Goal: Task Accomplishment & Management: Use online tool/utility

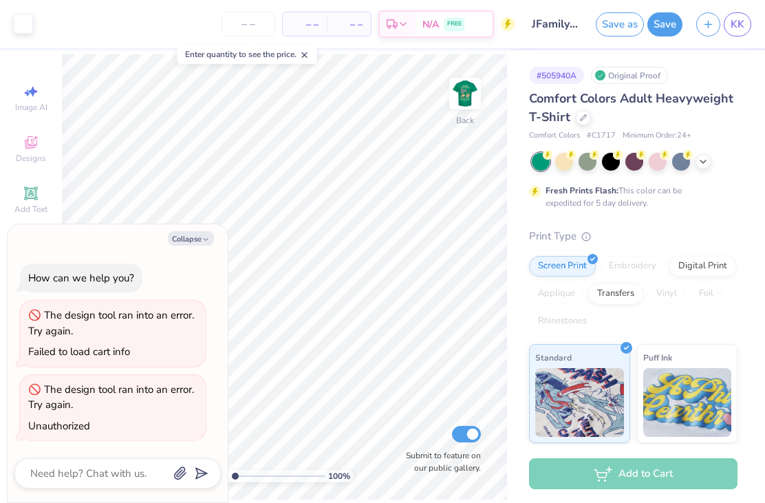
click at [669, 25] on button "Save" at bounding box center [664, 24] width 35 height 24
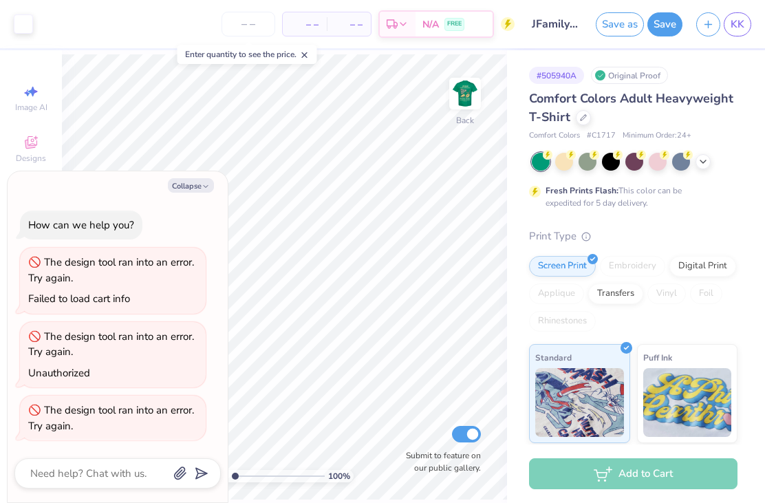
click at [678, 28] on button "Save" at bounding box center [664, 24] width 35 height 24
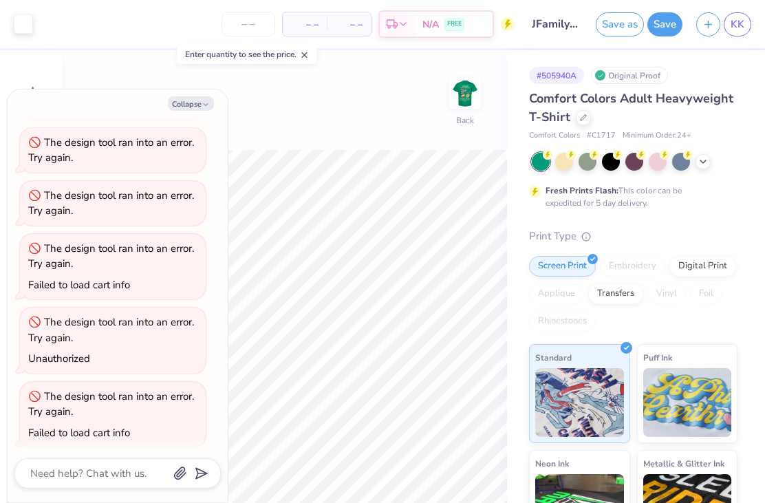
scroll to position [259, 0]
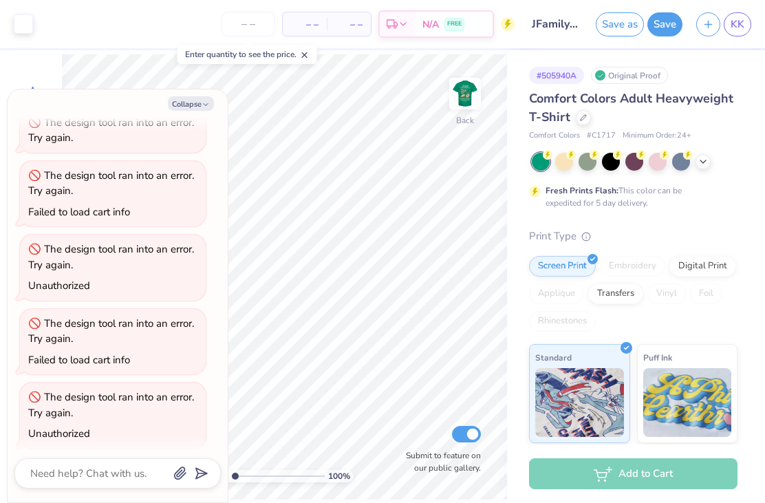
type textarea "x"
click at [742, 23] on span "KK" at bounding box center [738, 25] width 14 height 16
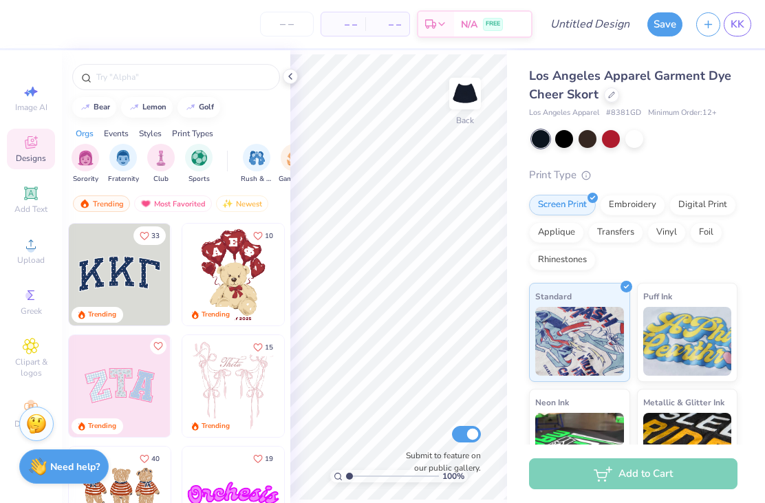
click at [38, 259] on span "Upload" at bounding box center [31, 260] width 28 height 11
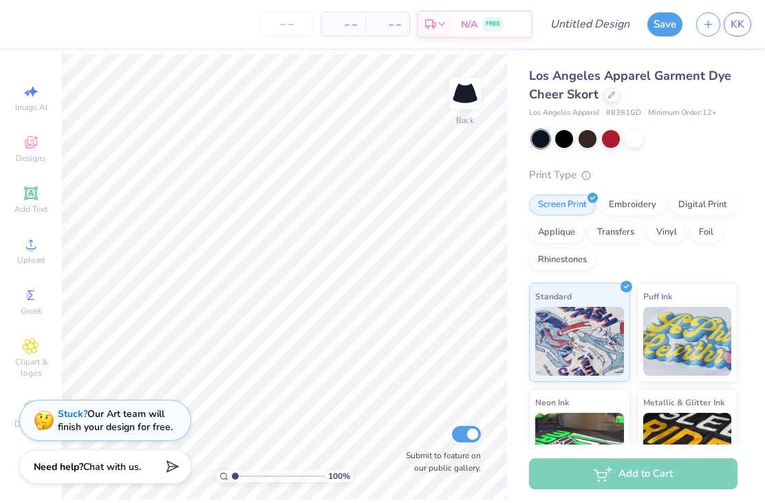
click at [30, 87] on icon at bounding box center [31, 91] width 17 height 17
select select "4"
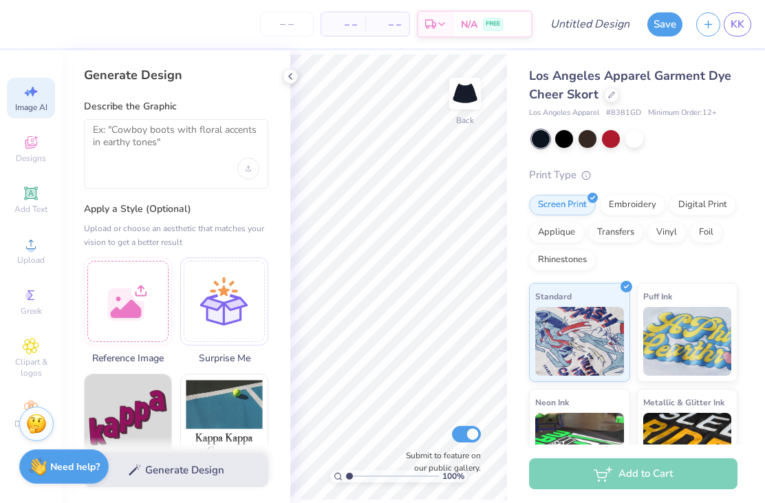
click at [128, 290] on div at bounding box center [128, 301] width 88 height 88
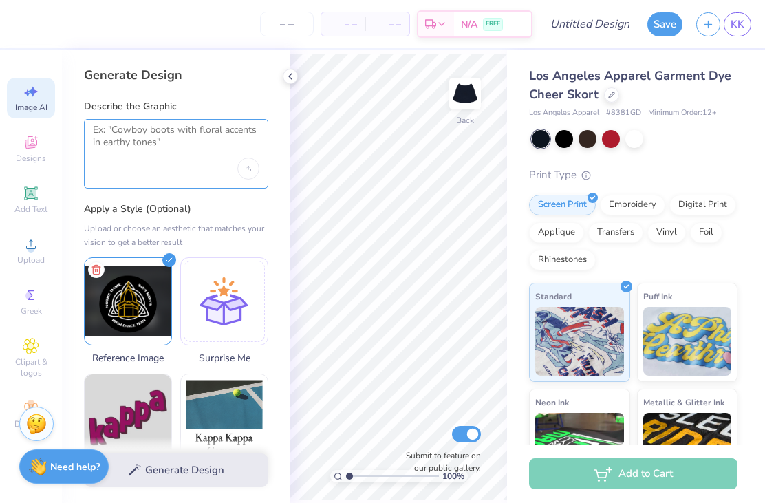
click at [211, 125] on textarea at bounding box center [176, 141] width 166 height 34
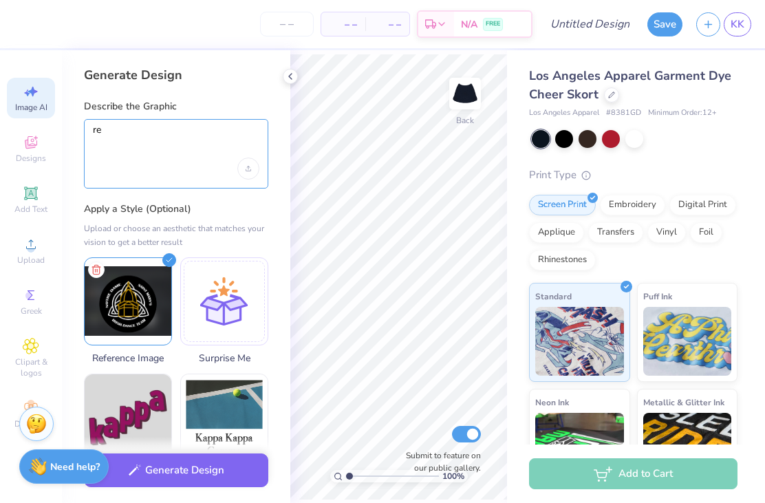
type textarea "r"
type textarea "add this image to"
click at [242, 469] on button "Generate Design" at bounding box center [176, 470] width 184 height 34
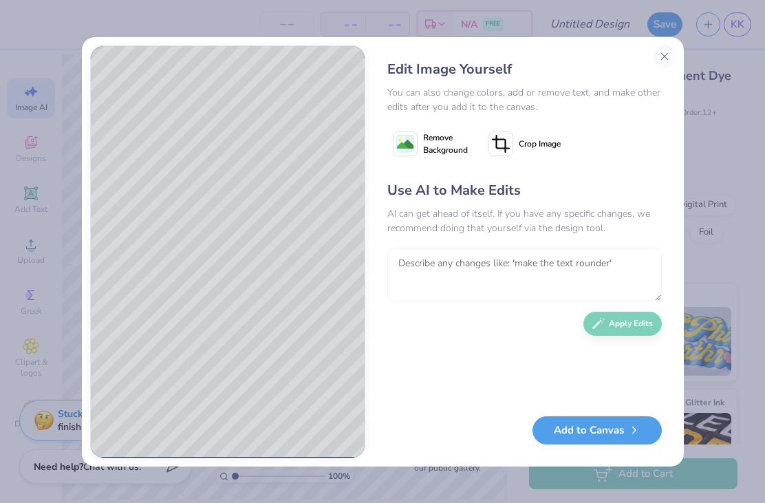
click at [511, 283] on textarea at bounding box center [524, 275] width 275 height 54
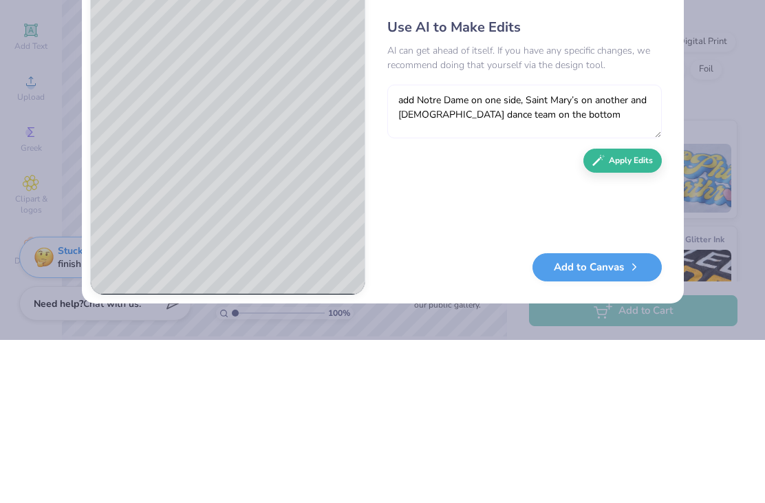
type textarea "add Notre Dame on one side, Saint Mary’s on another and [DEMOGRAPHIC_DATA] danc…"
click at [649, 312] on button "Apply Edits" at bounding box center [622, 324] width 78 height 24
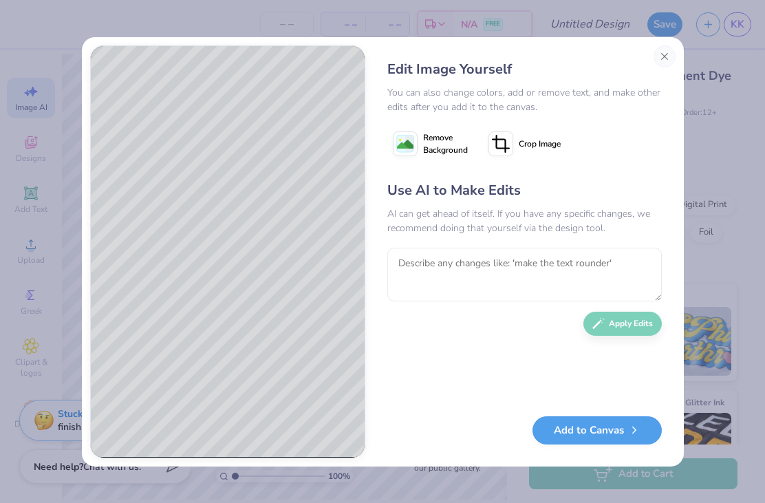
click at [624, 442] on button "Add to Canvas" at bounding box center [597, 430] width 129 height 28
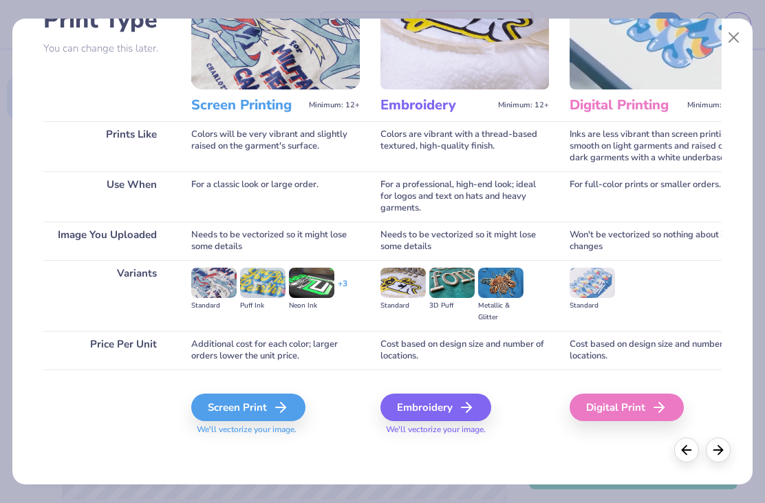
scroll to position [114, 0]
click at [283, 404] on icon at bounding box center [280, 407] width 17 height 17
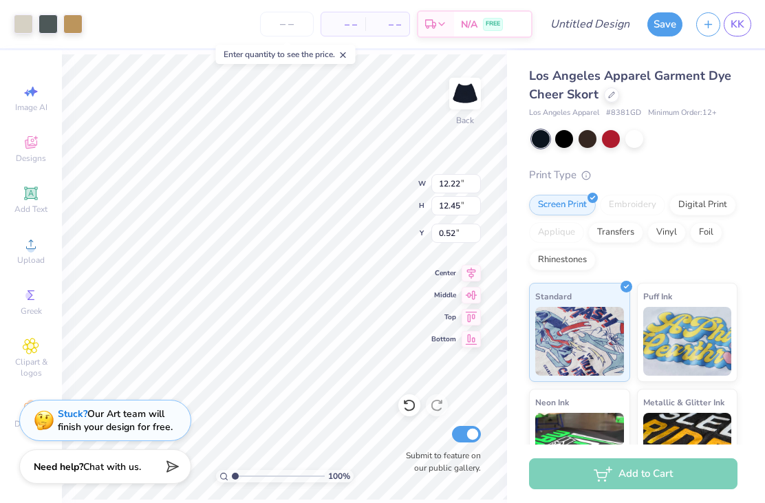
type input "3.06"
type input "3.11"
type input "9.22"
type input "9.19"
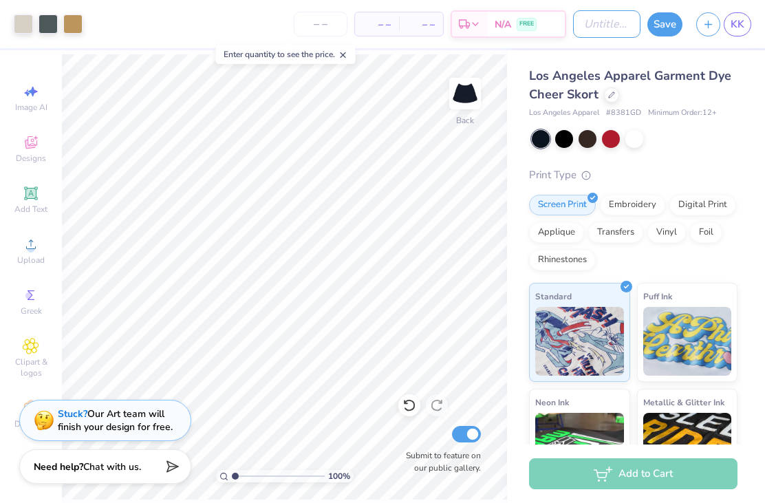
click at [597, 15] on input "Design Title" at bounding box center [606, 24] width 67 height 28
type input "ND uniforms"
click at [671, 34] on button "Save" at bounding box center [664, 24] width 35 height 24
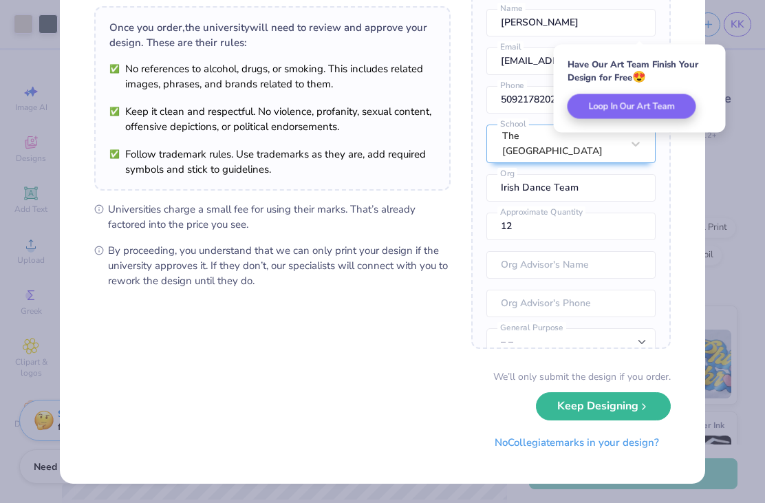
scroll to position [96, 0]
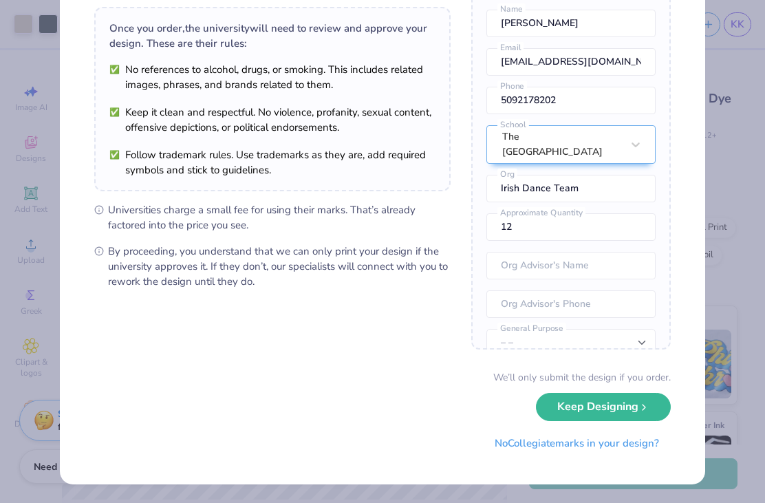
click at [558, 406] on button "Keep Designing" at bounding box center [603, 407] width 135 height 28
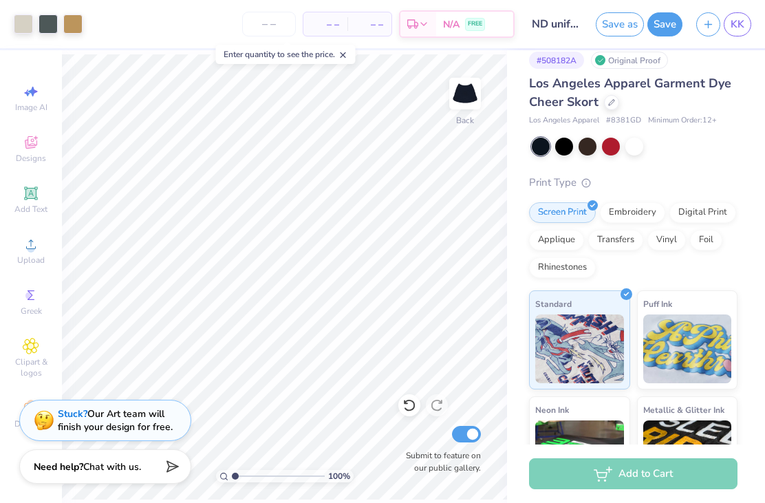
scroll to position [18, 0]
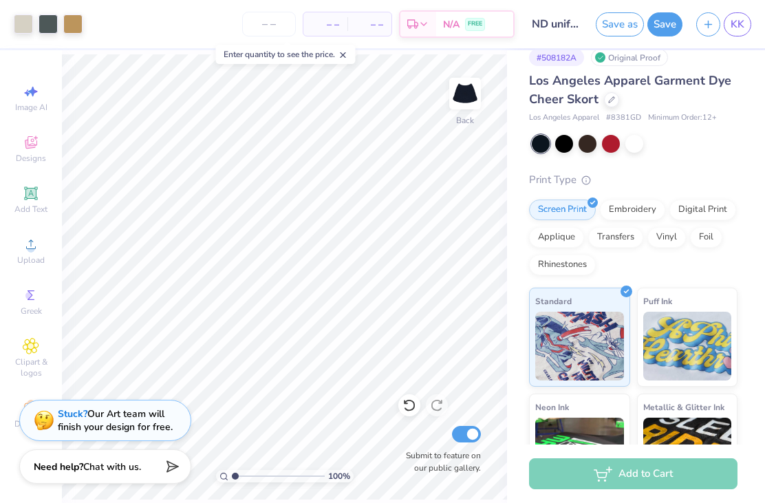
click at [669, 24] on button "Save" at bounding box center [664, 24] width 35 height 24
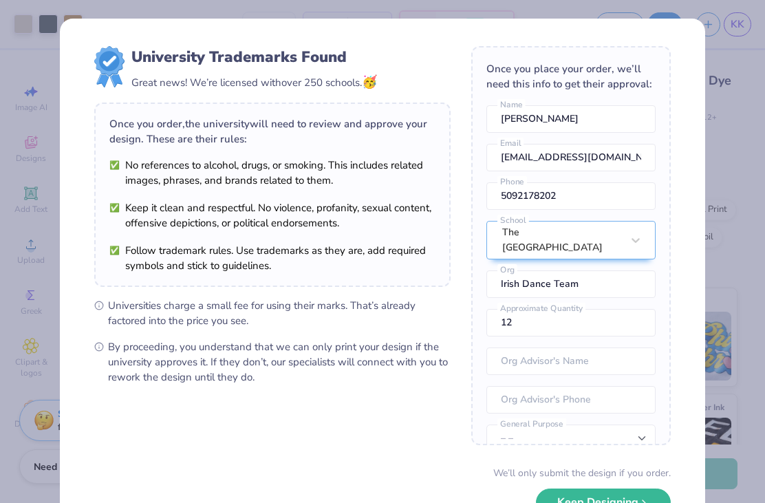
click at [728, 28] on div "Design Saved" at bounding box center [632, 42] width 244 height 63
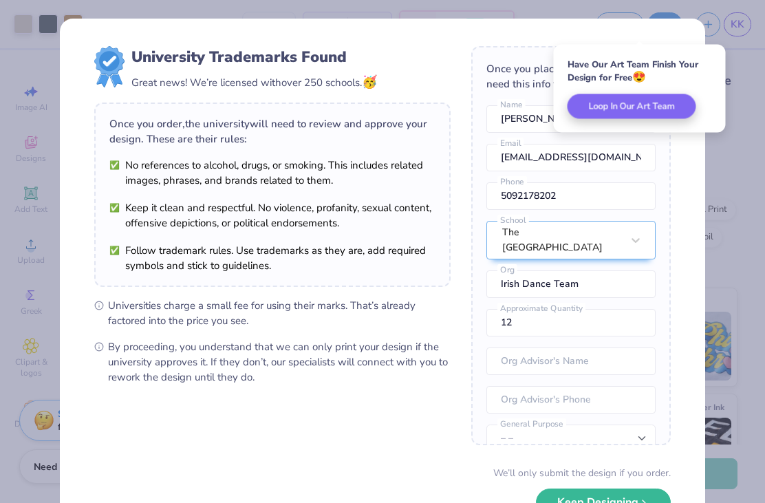
click at [683, 28] on div "University Trademarks Found Great news! We’re licensed with over 250 schools. 🥳…" at bounding box center [382, 299] width 645 height 561
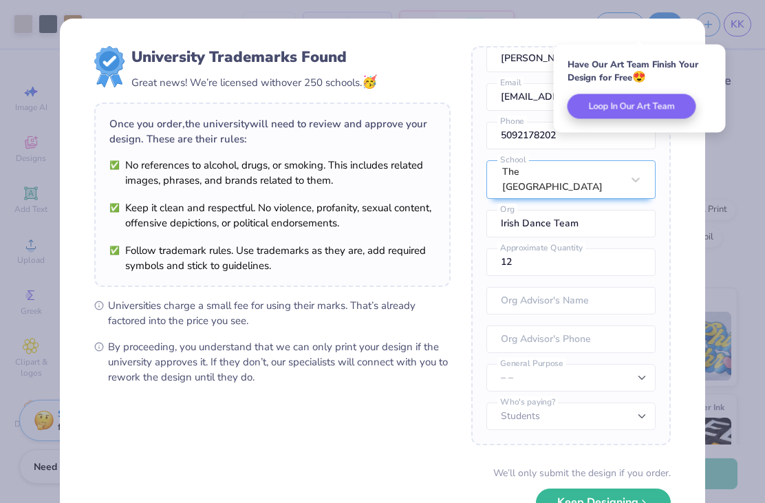
scroll to position [61, 0]
click at [628, 491] on button "Keep Designing" at bounding box center [603, 502] width 135 height 28
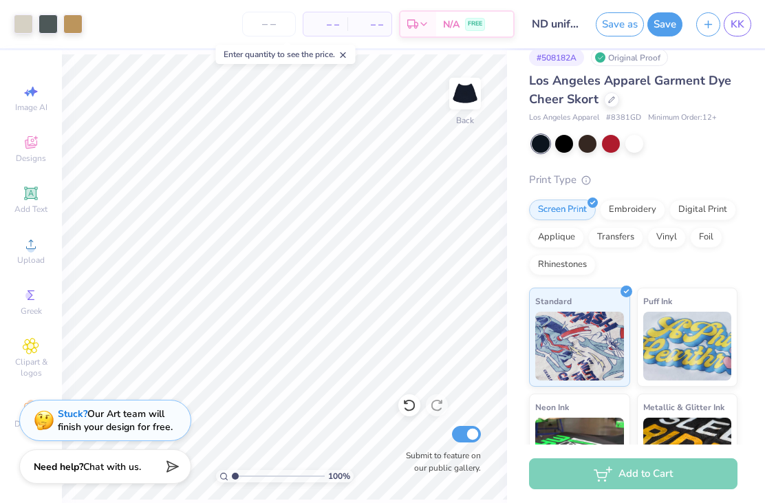
click at [742, 13] on link "KK" at bounding box center [738, 24] width 28 height 24
type input "9.22"
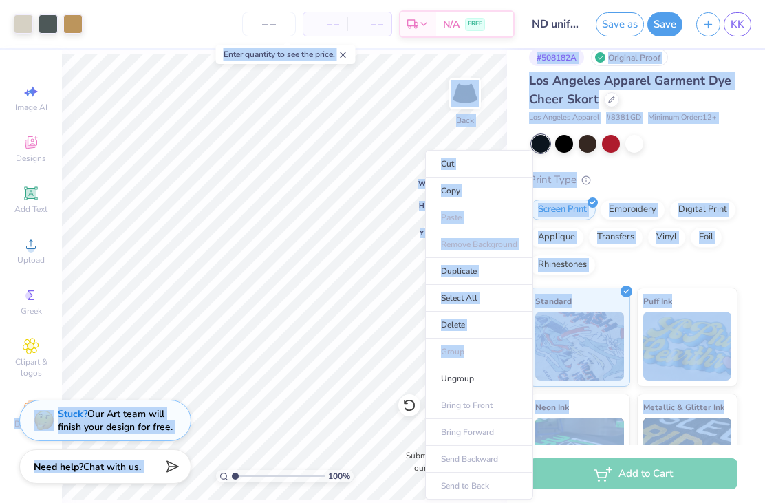
click at [474, 193] on li "Copy" at bounding box center [479, 191] width 108 height 27
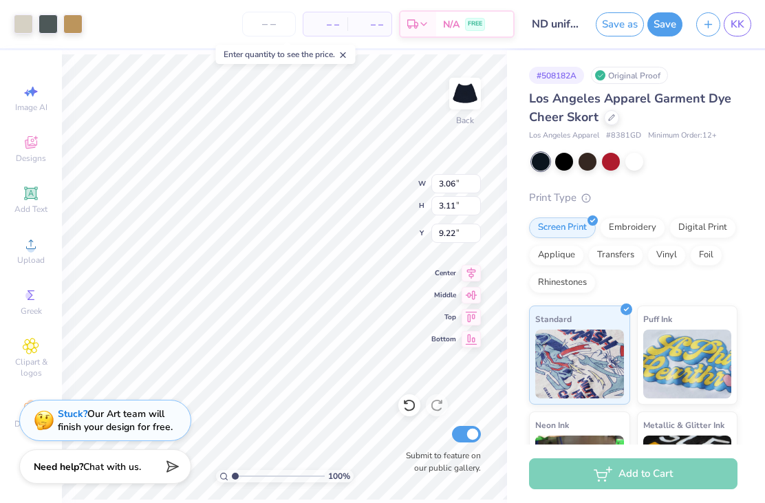
scroll to position [0, 0]
click at [559, 166] on div at bounding box center [564, 162] width 18 height 18
click at [567, 162] on div at bounding box center [564, 162] width 18 height 18
click at [590, 162] on div at bounding box center [588, 162] width 18 height 18
click at [589, 153] on div at bounding box center [588, 162] width 18 height 18
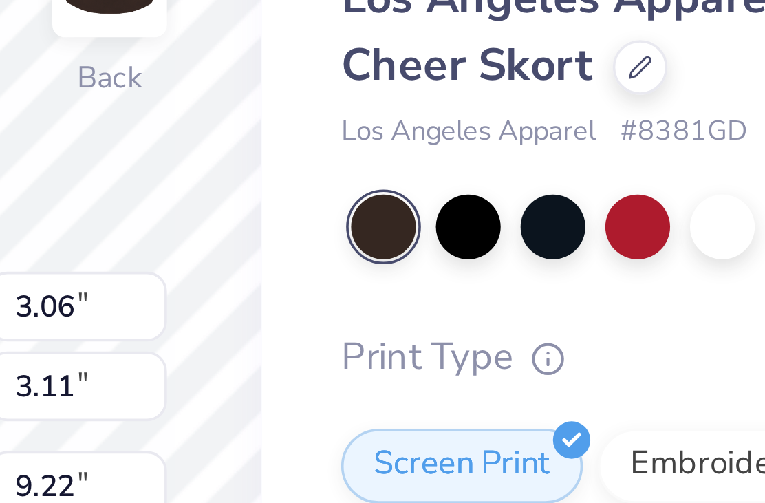
click at [579, 153] on div at bounding box center [588, 162] width 18 height 18
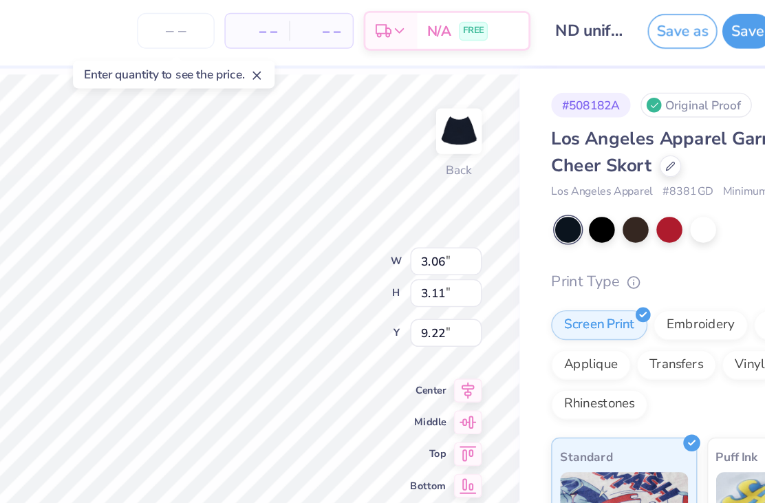
click at [532, 153] on div at bounding box center [541, 162] width 18 height 18
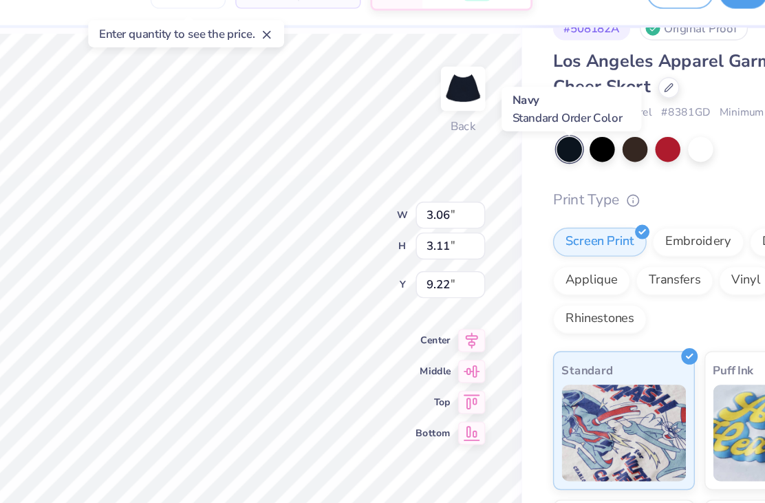
scroll to position [50, 0]
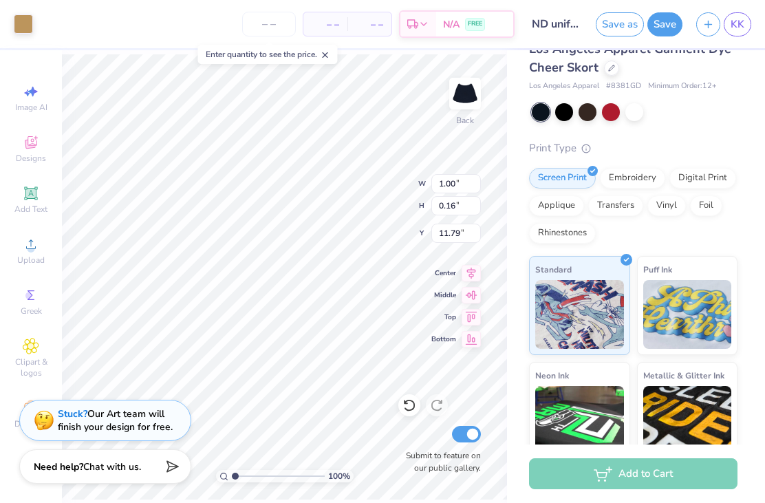
type input "1.25"
type input "2.24"
type input "9.51"
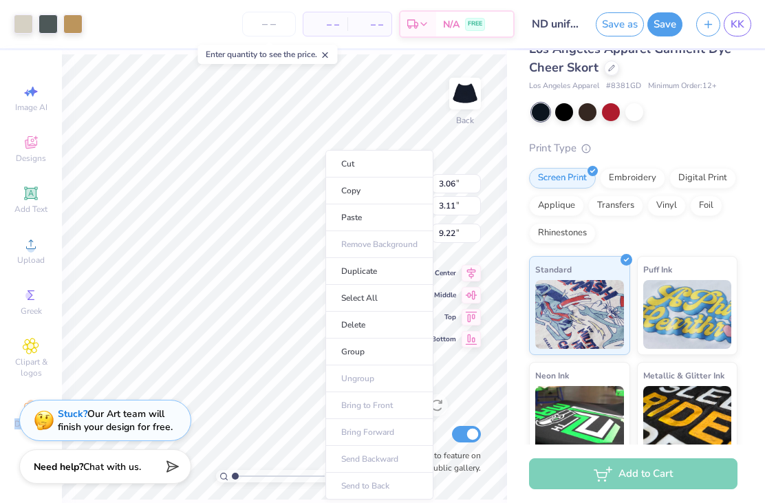
click at [535, 158] on div "Print Type Screen Print Embroidery Digital Print Applique Transfers Vinyl Foil …" at bounding box center [633, 353] width 208 height 427
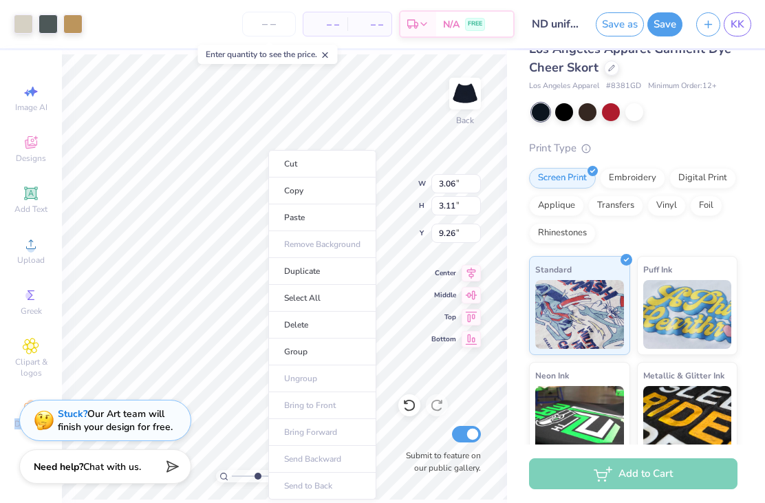
type input "3.44093435252805"
type input "9.26"
click at [529, 134] on div "Los Angeles Apparel Garment Dye Cheer Skort [GEOGRAPHIC_DATA] Apparel # 8381GD …" at bounding box center [633, 303] width 208 height 527
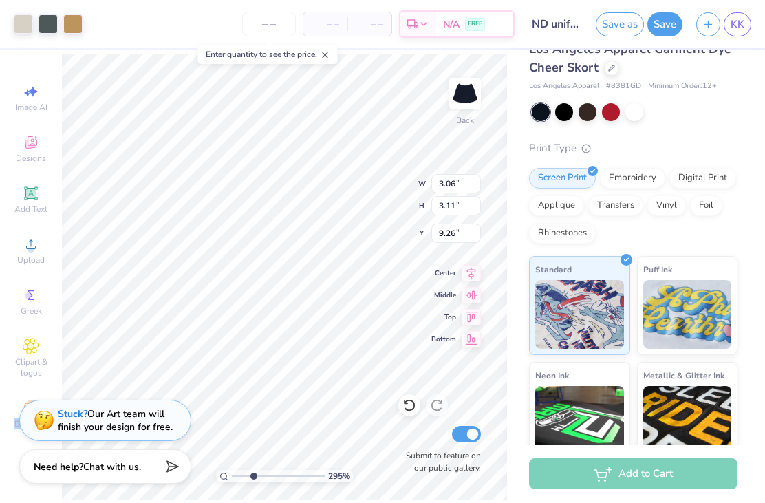
click at [523, 153] on div "# 508182A Original Proof Los Angeles Apparel Garment Dye Cheer Skort Los Angele…" at bounding box center [636, 284] width 258 height 566
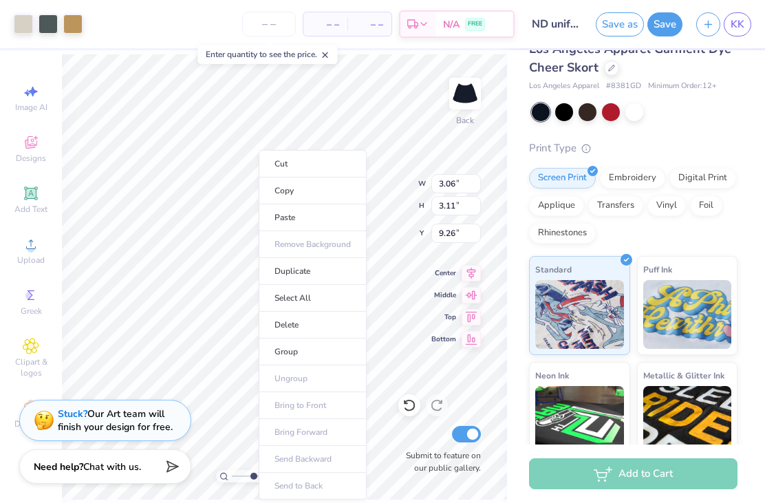
type input "2.94652455419102"
type input "9.29"
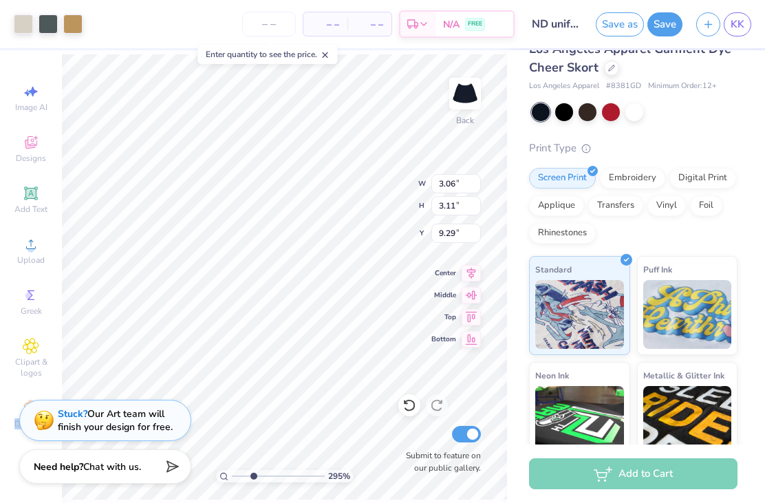
type input "2.94652455419102"
type input "9.31"
click at [533, 202] on div "Applique" at bounding box center [556, 205] width 55 height 21
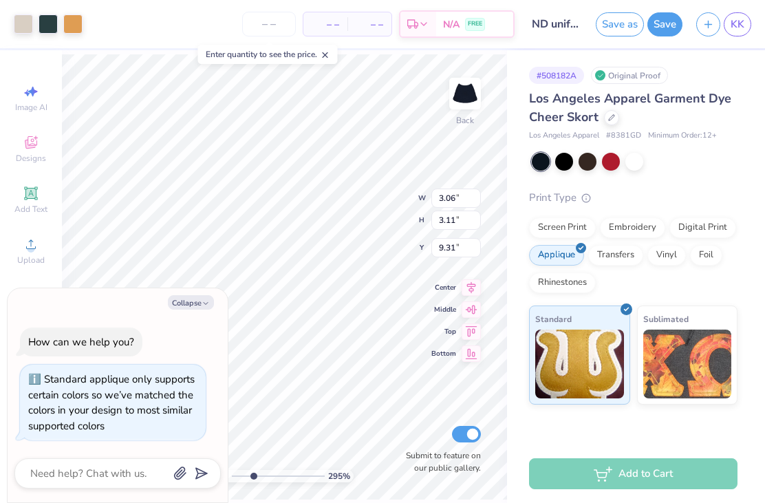
type input "2.94652455419102"
type textarea "x"
click at [563, 249] on div "Applique" at bounding box center [556, 255] width 55 height 21
type input "2.94652455419102"
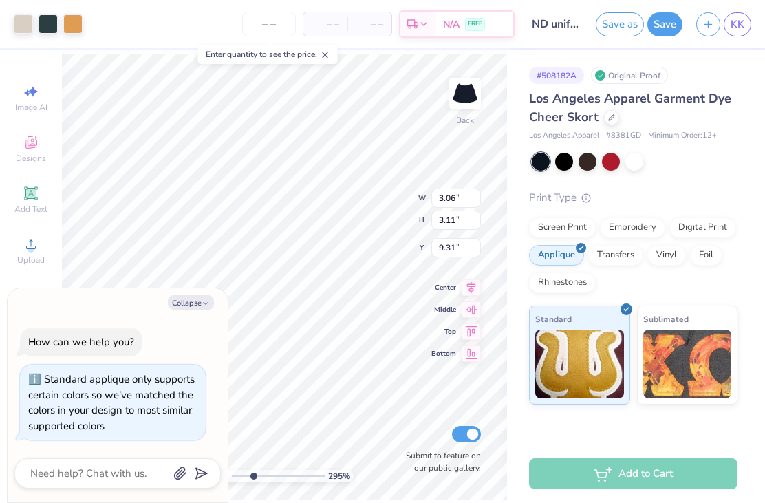
type textarea "x"
click at [581, 228] on div "Screen Print" at bounding box center [562, 227] width 67 height 21
type input "2.94652455419102"
type textarea "x"
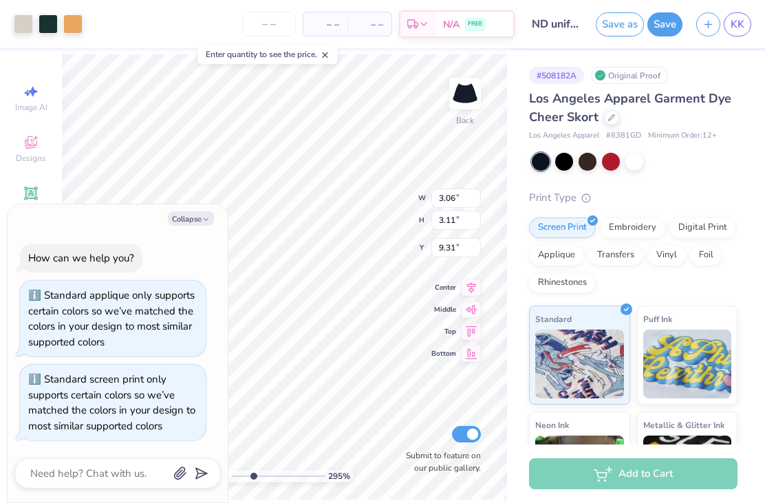
type input "2.94652455419102"
type textarea "x"
type input "2.94652455419102"
type textarea "x"
type input "2.94652455419102"
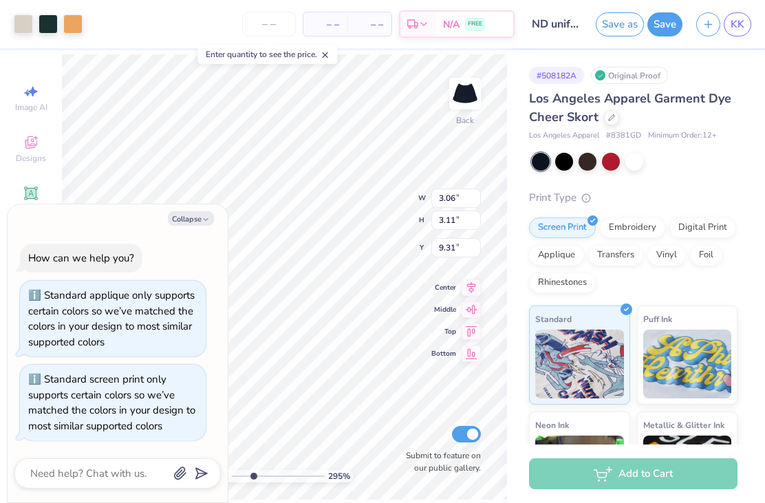
type textarea "x"
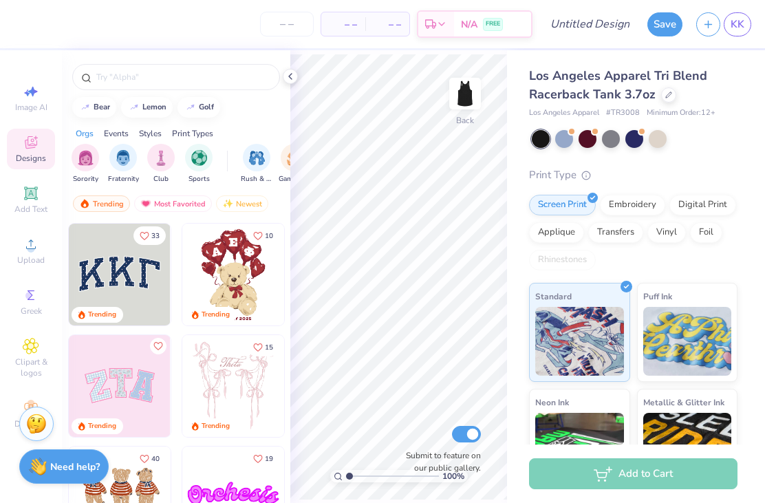
click at [286, 82] on div at bounding box center [290, 76] width 15 height 15
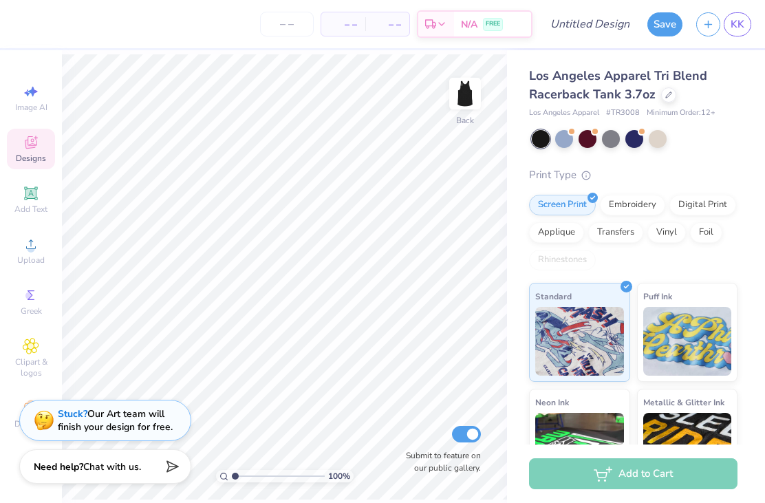
click at [564, 138] on div at bounding box center [564, 139] width 18 height 18
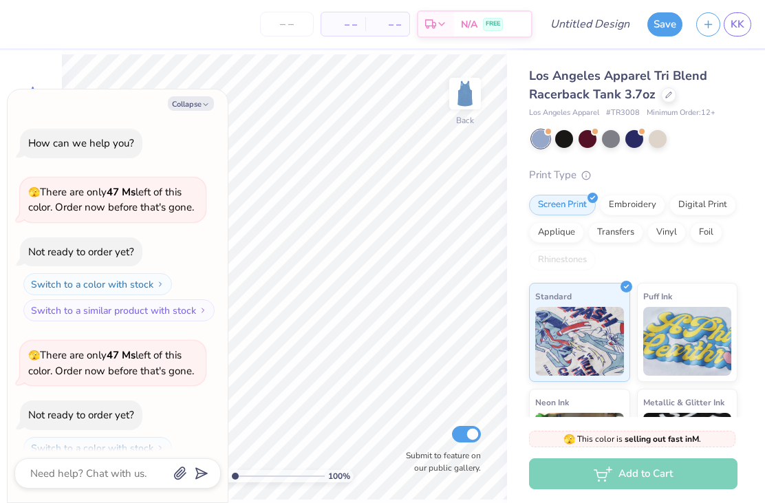
scroll to position [42, 0]
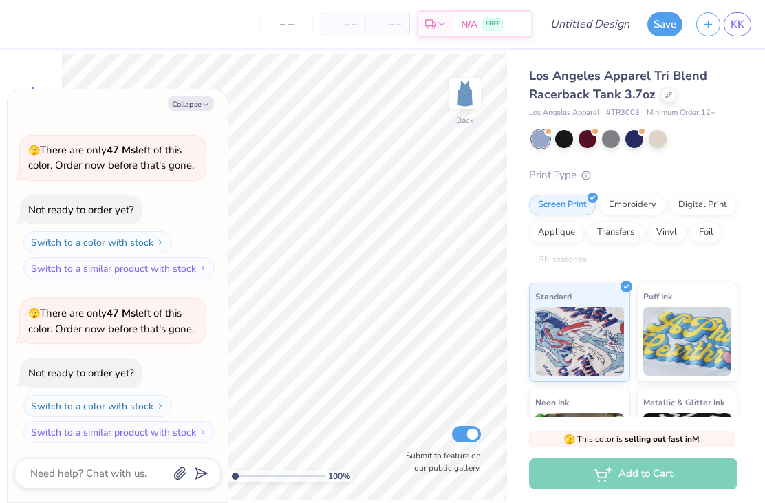
click at [670, 133] on div at bounding box center [635, 139] width 206 height 18
click at [659, 133] on div at bounding box center [658, 139] width 18 height 18
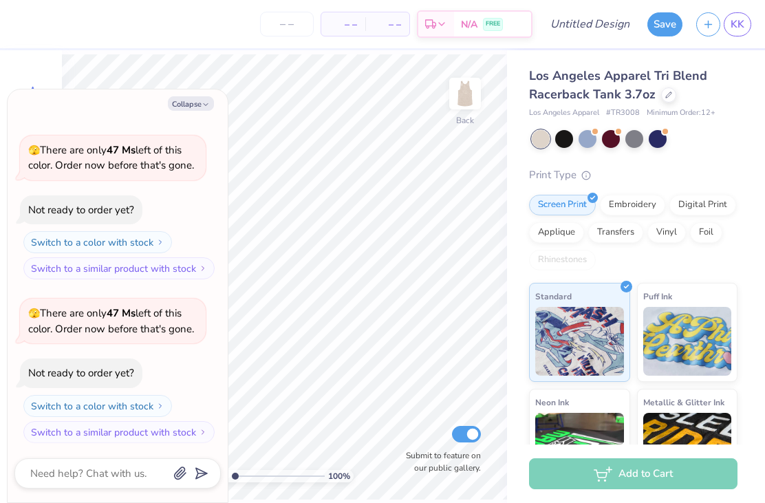
type textarea "x"
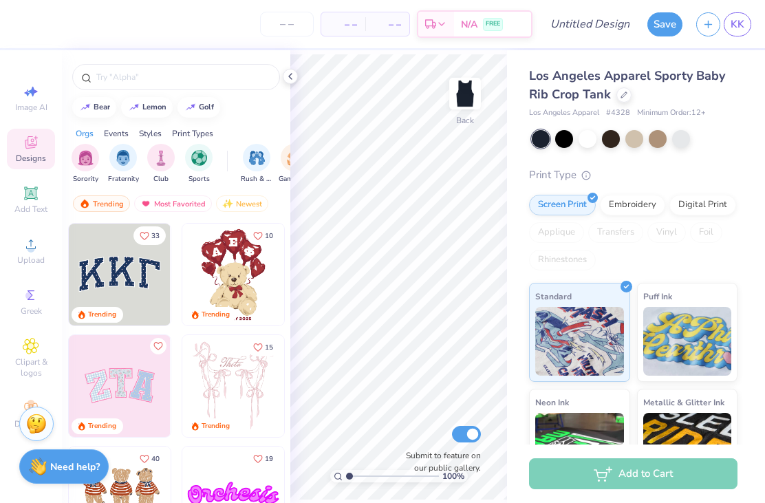
click at [287, 83] on div at bounding box center [290, 76] width 15 height 15
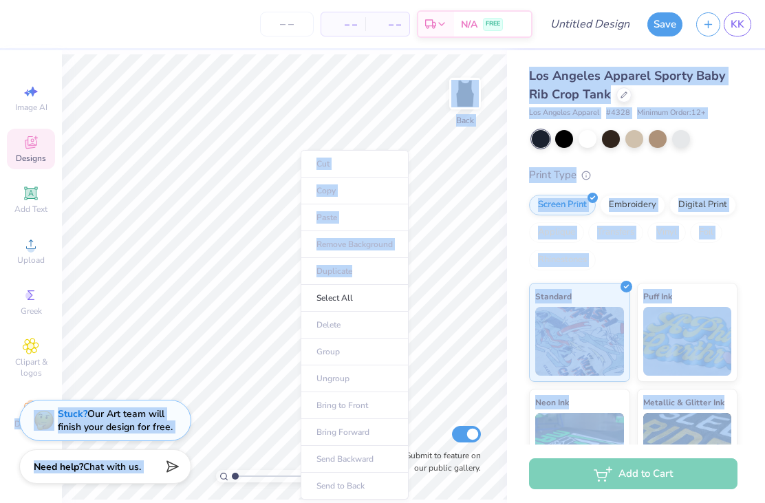
click at [378, 216] on ul "Cut Copy Paste Remove Background Duplicate Select All Delete Group Ungroup Brin…" at bounding box center [355, 325] width 108 height 350
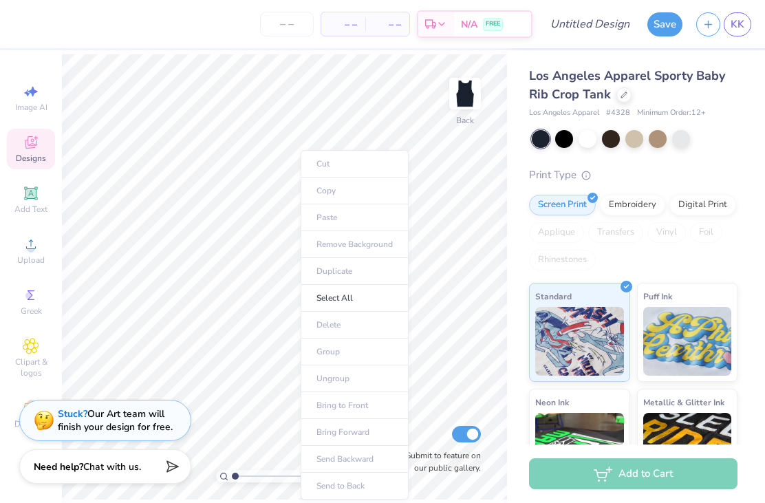
click at [336, 224] on ul "Cut Copy Paste Remove Background Duplicate Select All Delete Group Ungroup Brin…" at bounding box center [355, 325] width 108 height 350
